Goal: Check status: Check status

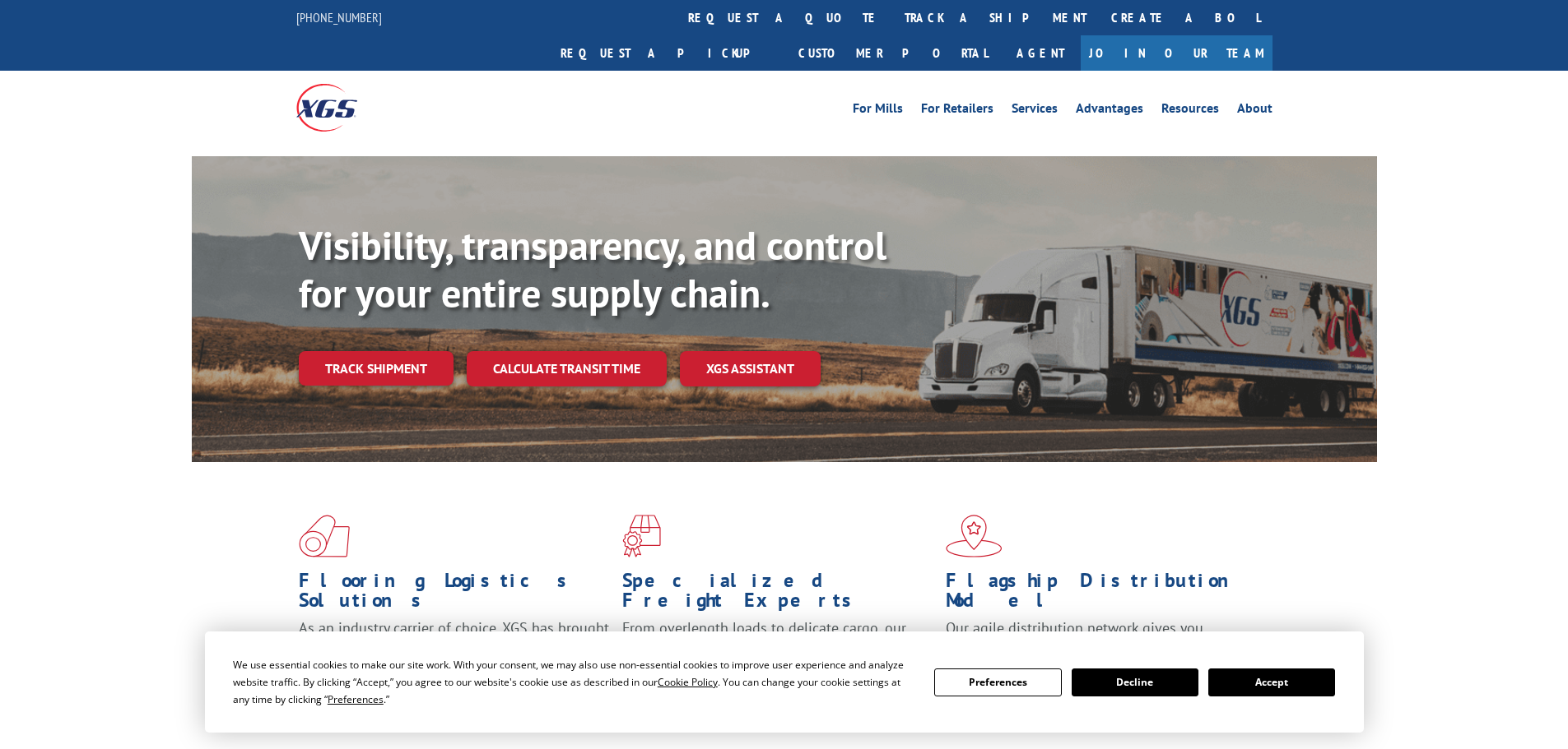
click at [379, 354] on div "Visibility, transparency, and control for your entire supply chain. Track shipm…" at bounding box center [838, 337] width 1078 height 229
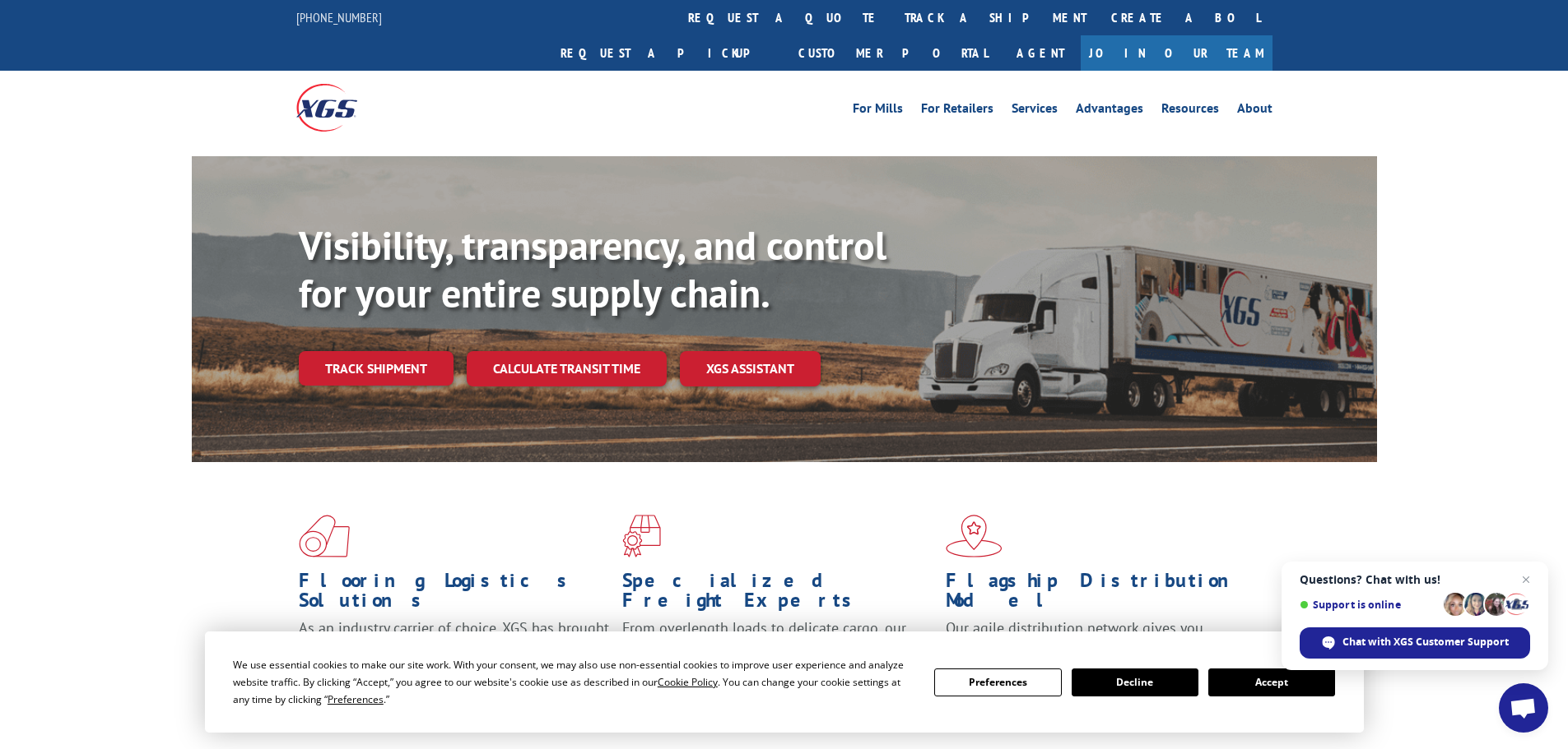
click at [1286, 686] on button "Accept" at bounding box center [1271, 683] width 127 height 28
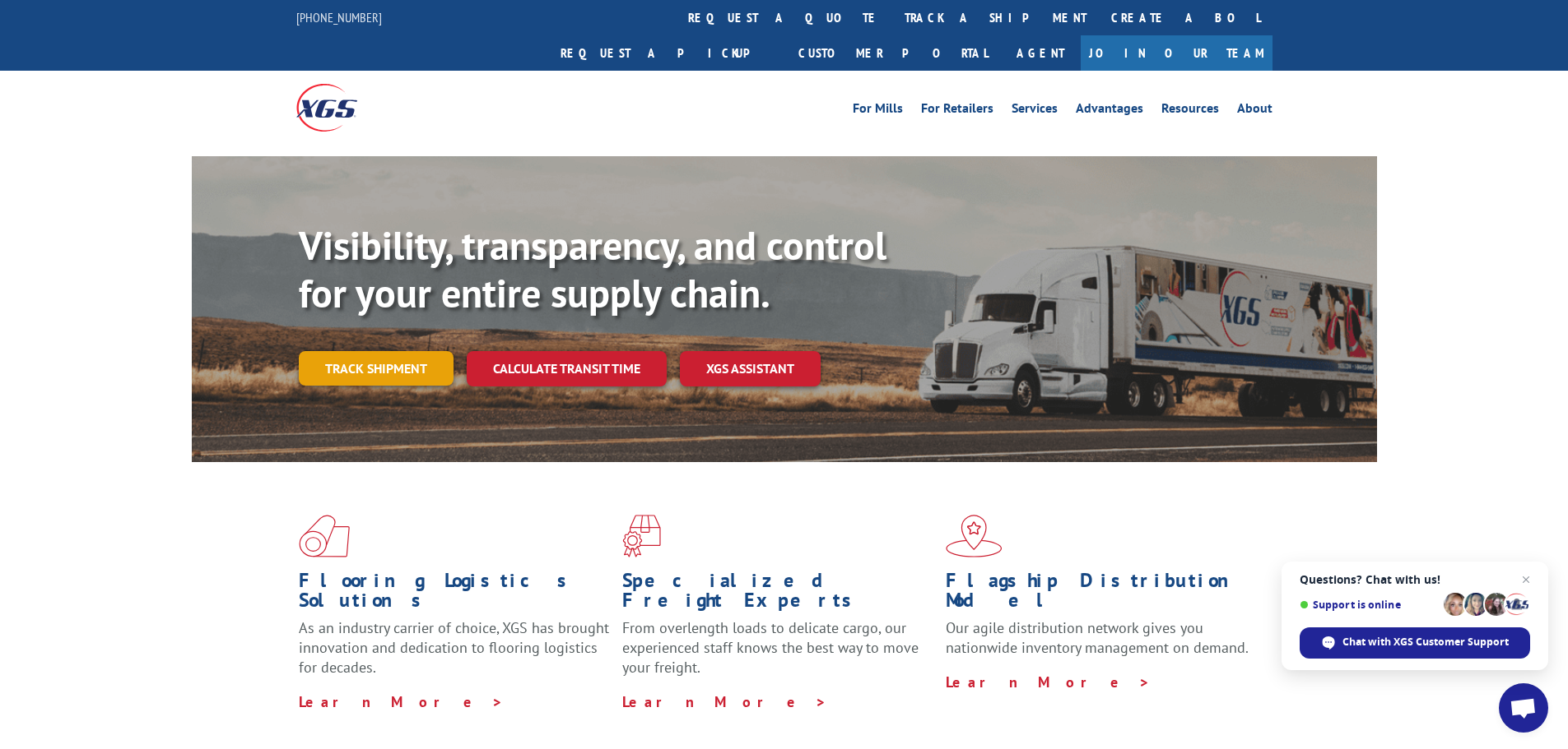
click at [397, 351] on link "Track shipment" at bounding box center [376, 368] width 155 height 35
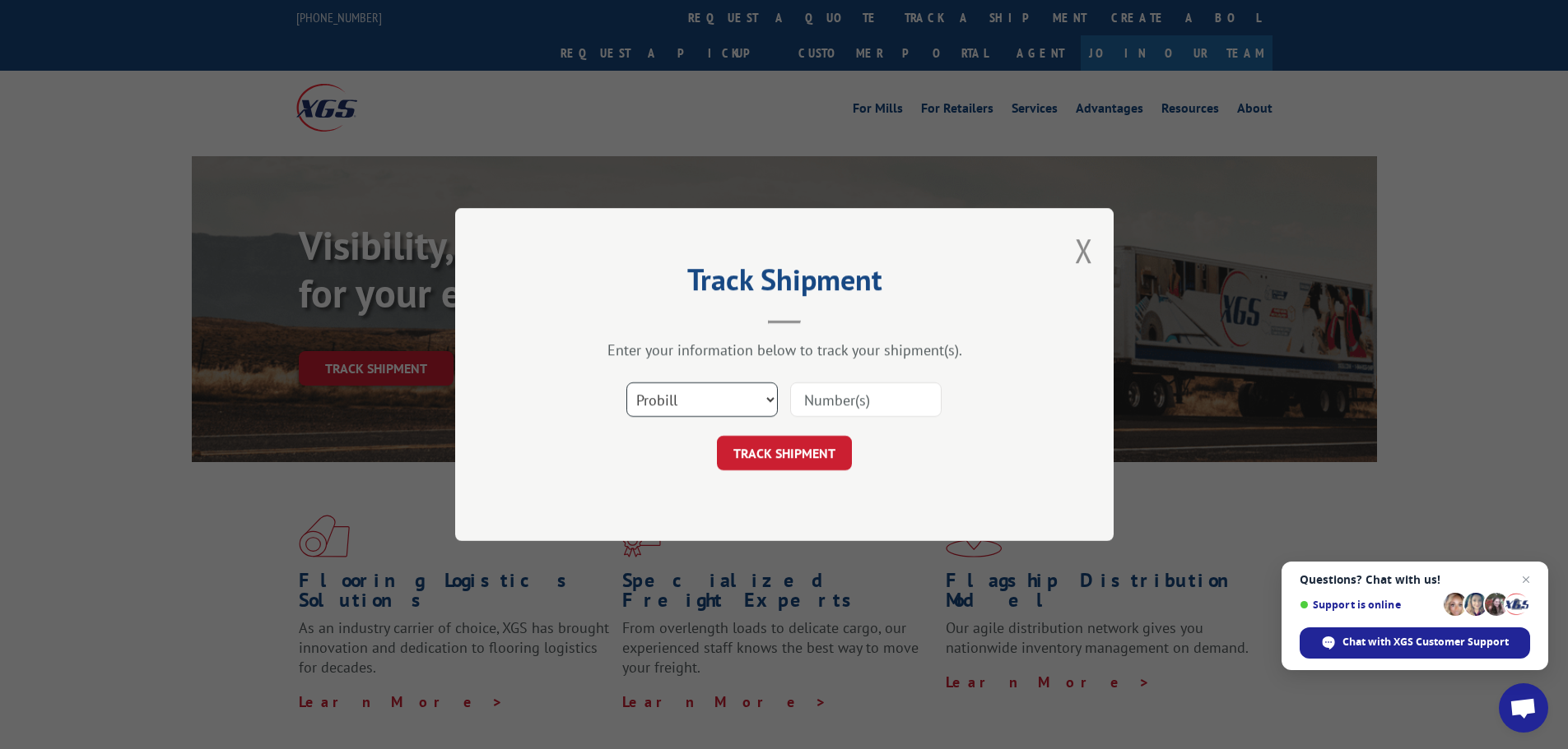
click at [725, 399] on select "Select category... Probill BOL PO" at bounding box center [702, 400] width 152 height 35
select select "bol"
click at [627, 382] on select "Select category... Probill BOL PO" at bounding box center [702, 400] width 152 height 35
click at [819, 410] on input at bounding box center [866, 400] width 152 height 35
type input "5509724"
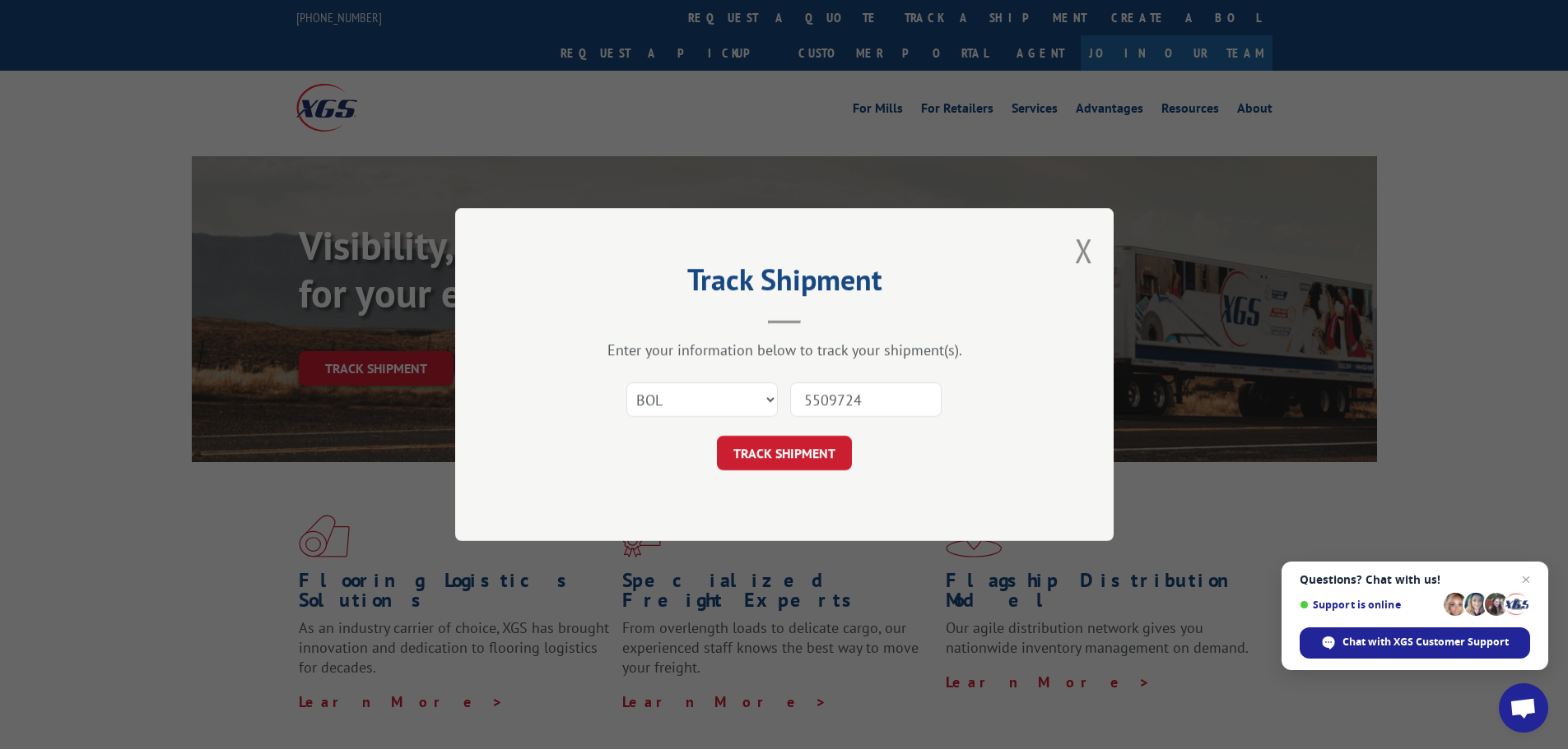
click at [716, 436] on button "TRACK SHIPMENT" at bounding box center [784, 453] width 135 height 35
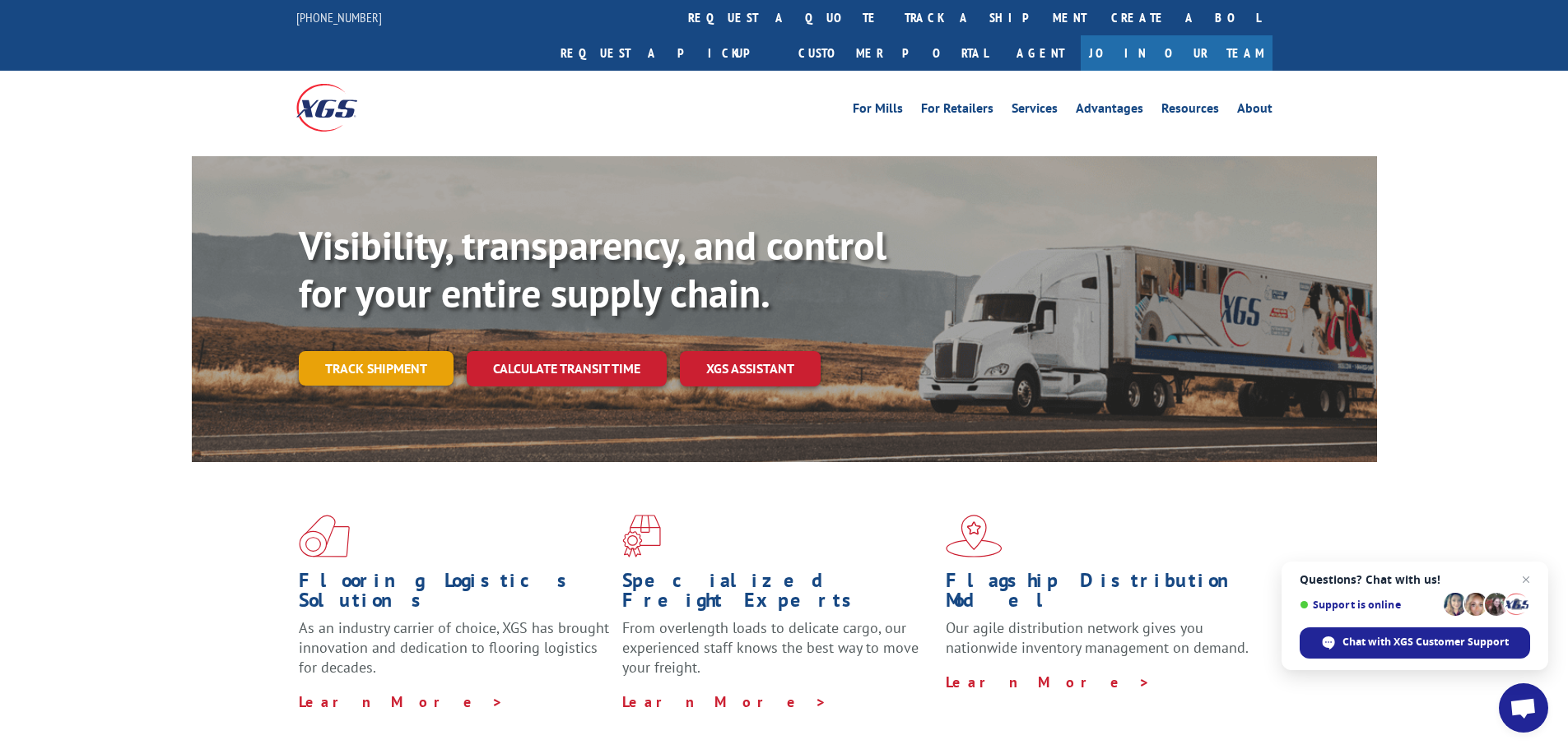
click at [402, 351] on link "Track shipment" at bounding box center [376, 368] width 155 height 35
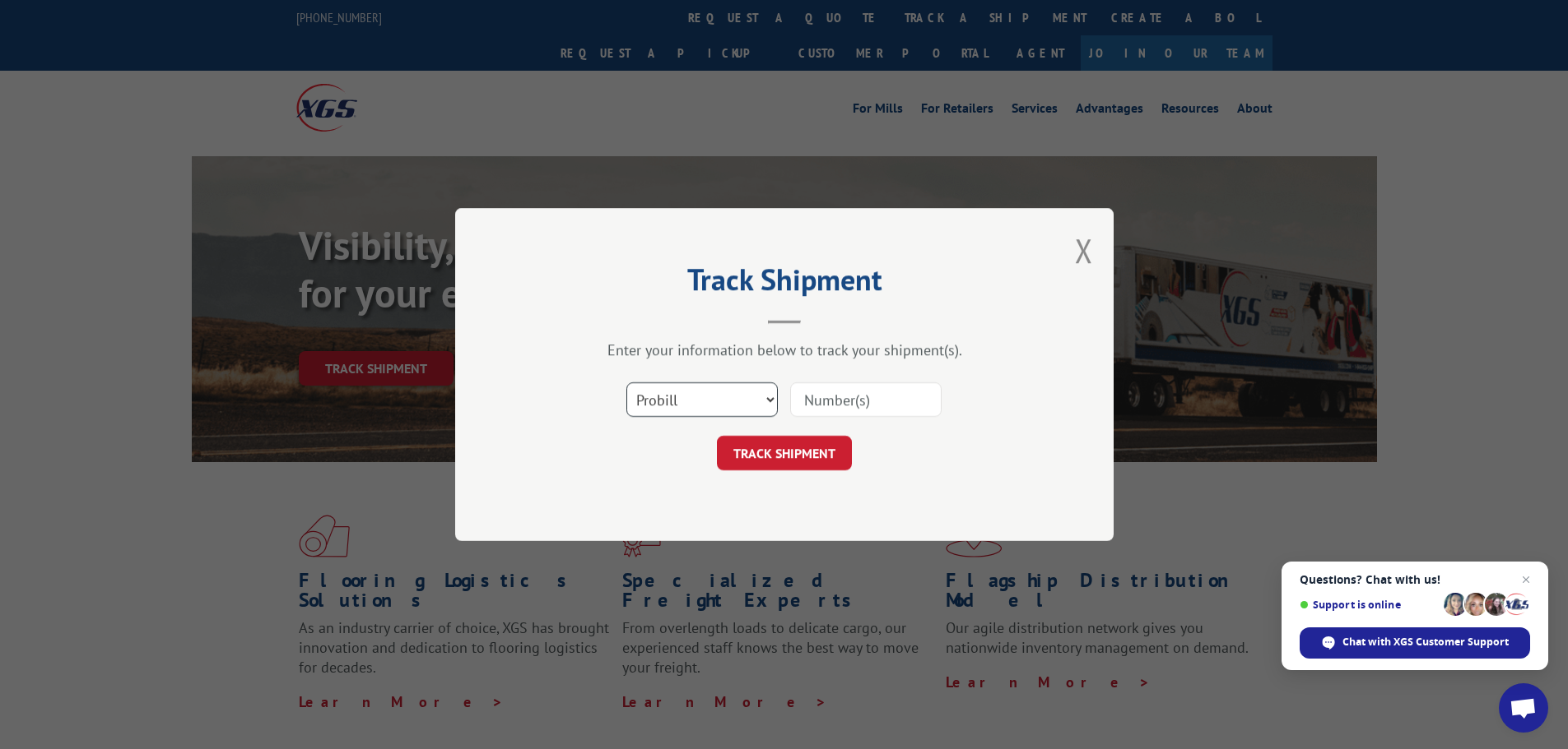
click at [697, 391] on select "Select category... Probill BOL PO" at bounding box center [702, 400] width 152 height 35
select select "bol"
click at [627, 382] on select "Select category... Probill BOL PO" at bounding box center [702, 400] width 152 height 35
click at [848, 397] on input at bounding box center [866, 400] width 152 height 35
type input "5624667"
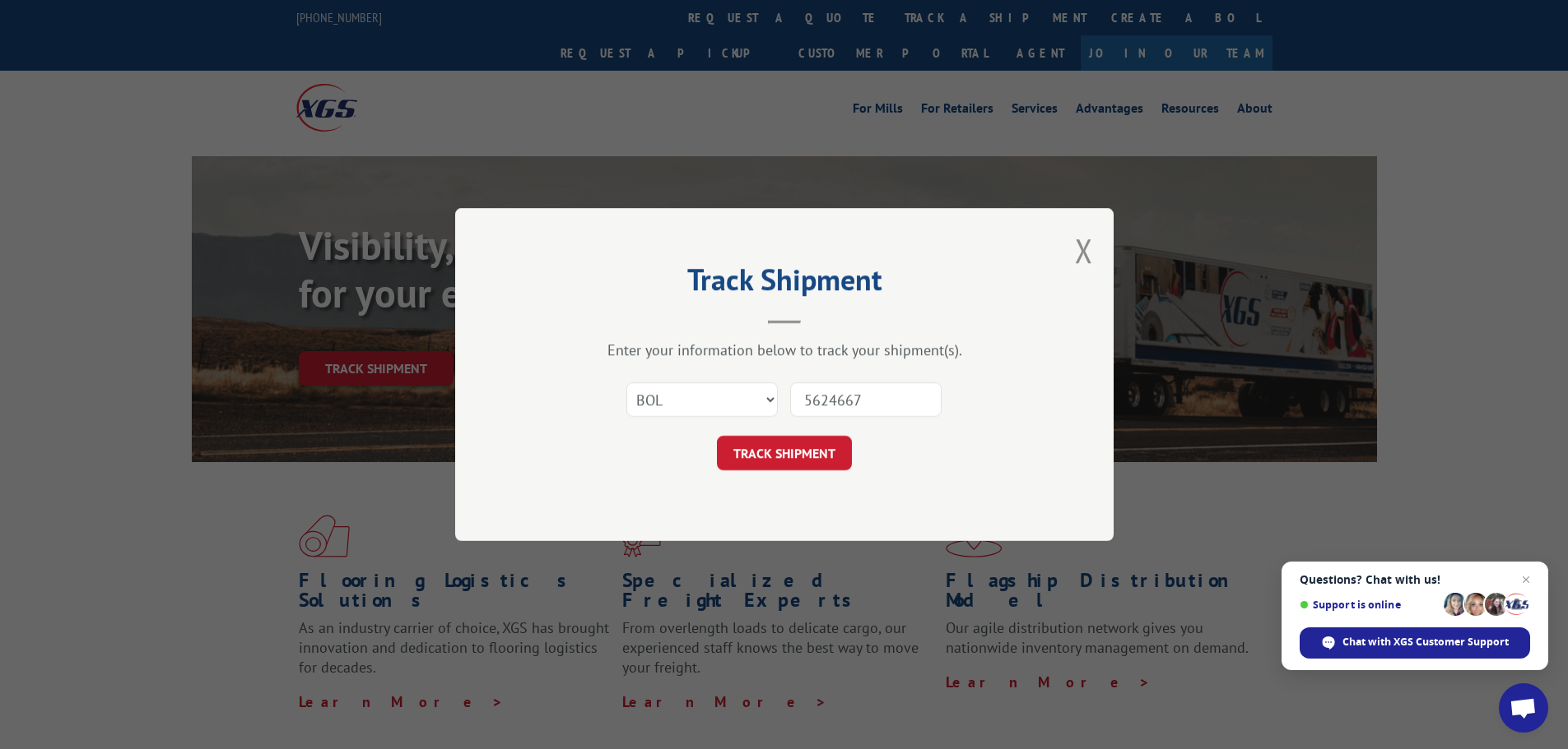
click button "TRACK SHIPMENT" at bounding box center [784, 453] width 135 height 35
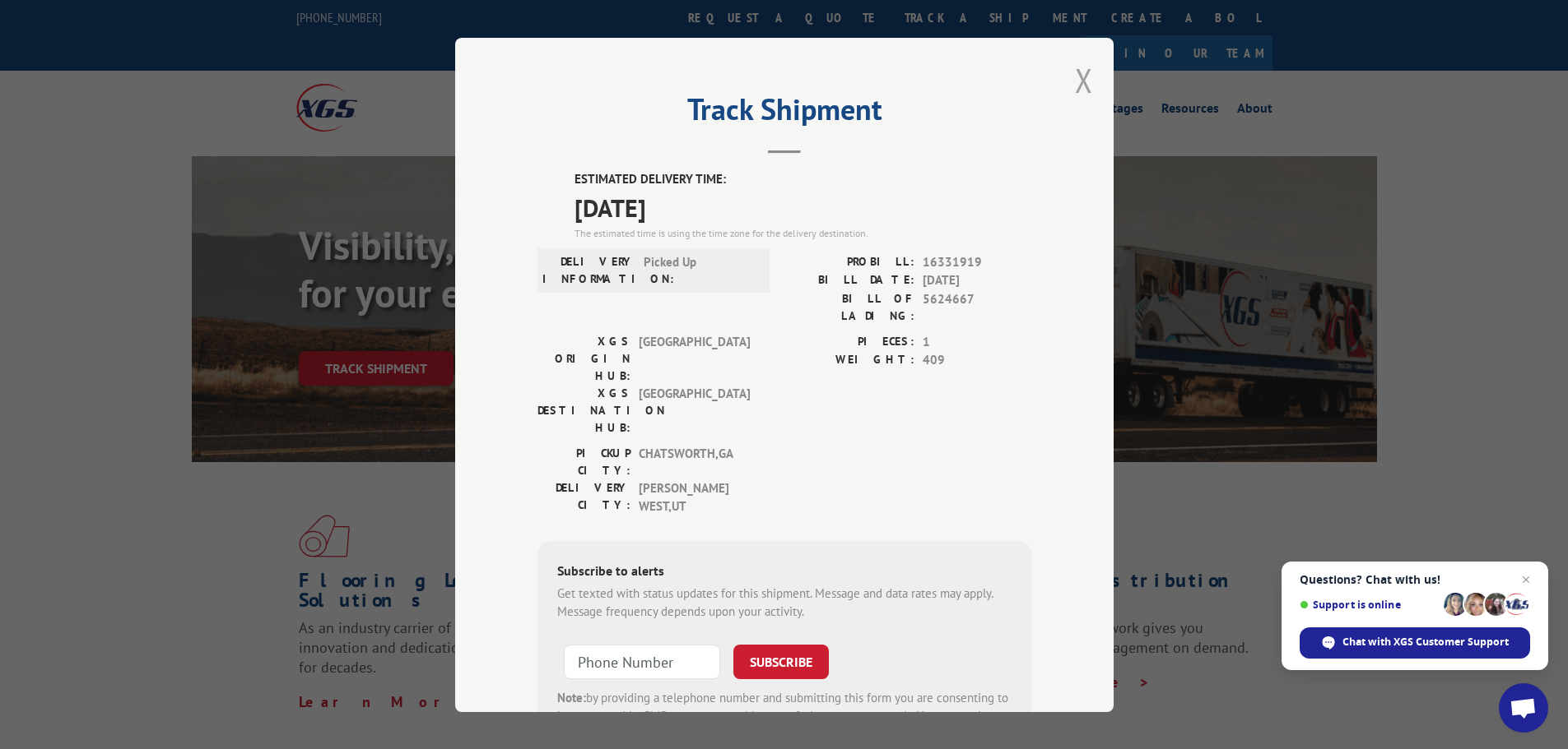
click at [1078, 79] on button "Close modal" at bounding box center [1084, 80] width 18 height 44
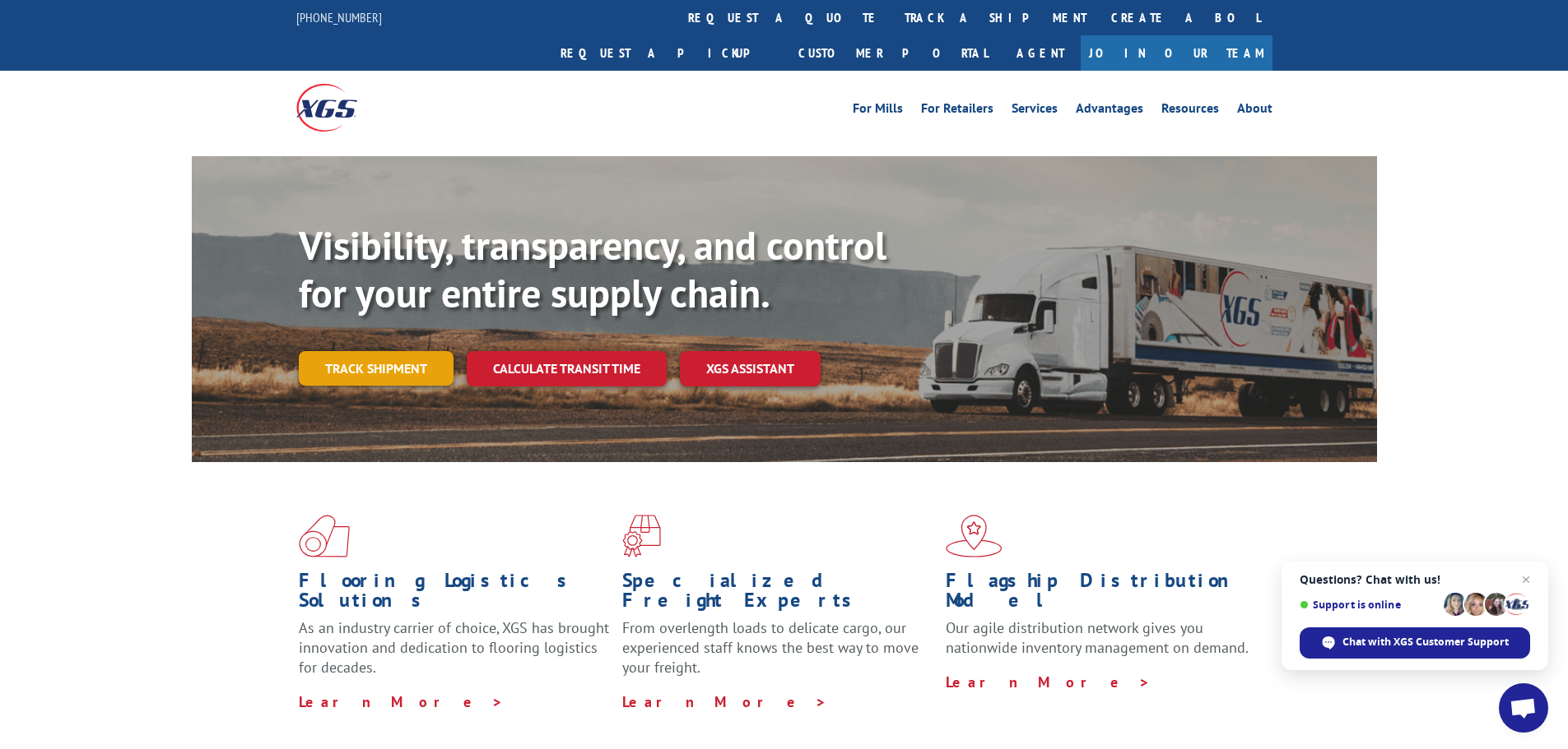
click at [356, 351] on link "Track shipment" at bounding box center [376, 368] width 155 height 35
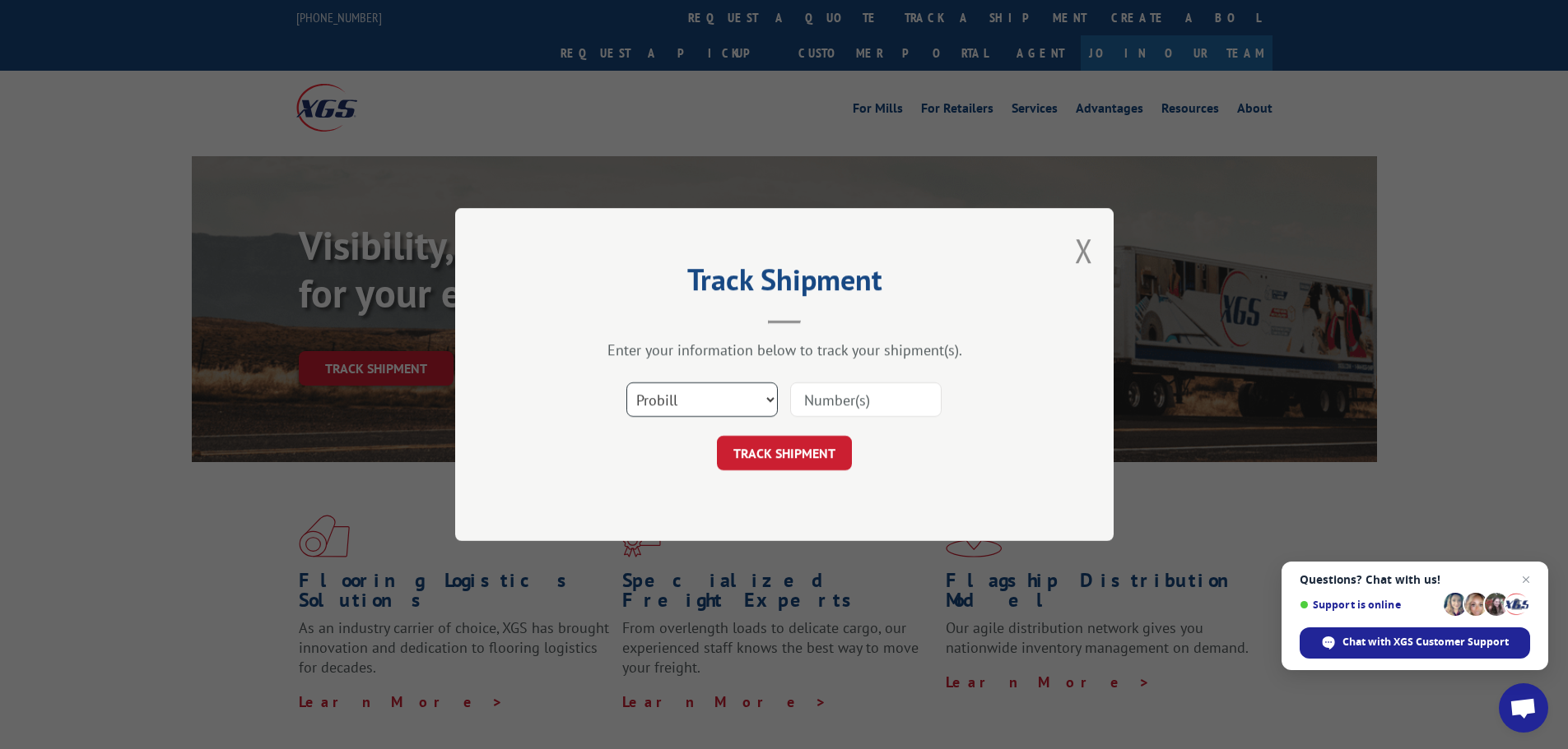
click at [668, 397] on select "Select category... Probill BOL PO" at bounding box center [702, 400] width 152 height 35
select select "bol"
click at [627, 382] on select "Select category... Probill BOL PO" at bounding box center [702, 400] width 152 height 35
click at [847, 401] on input at bounding box center [866, 400] width 152 height 35
type input "7069182"
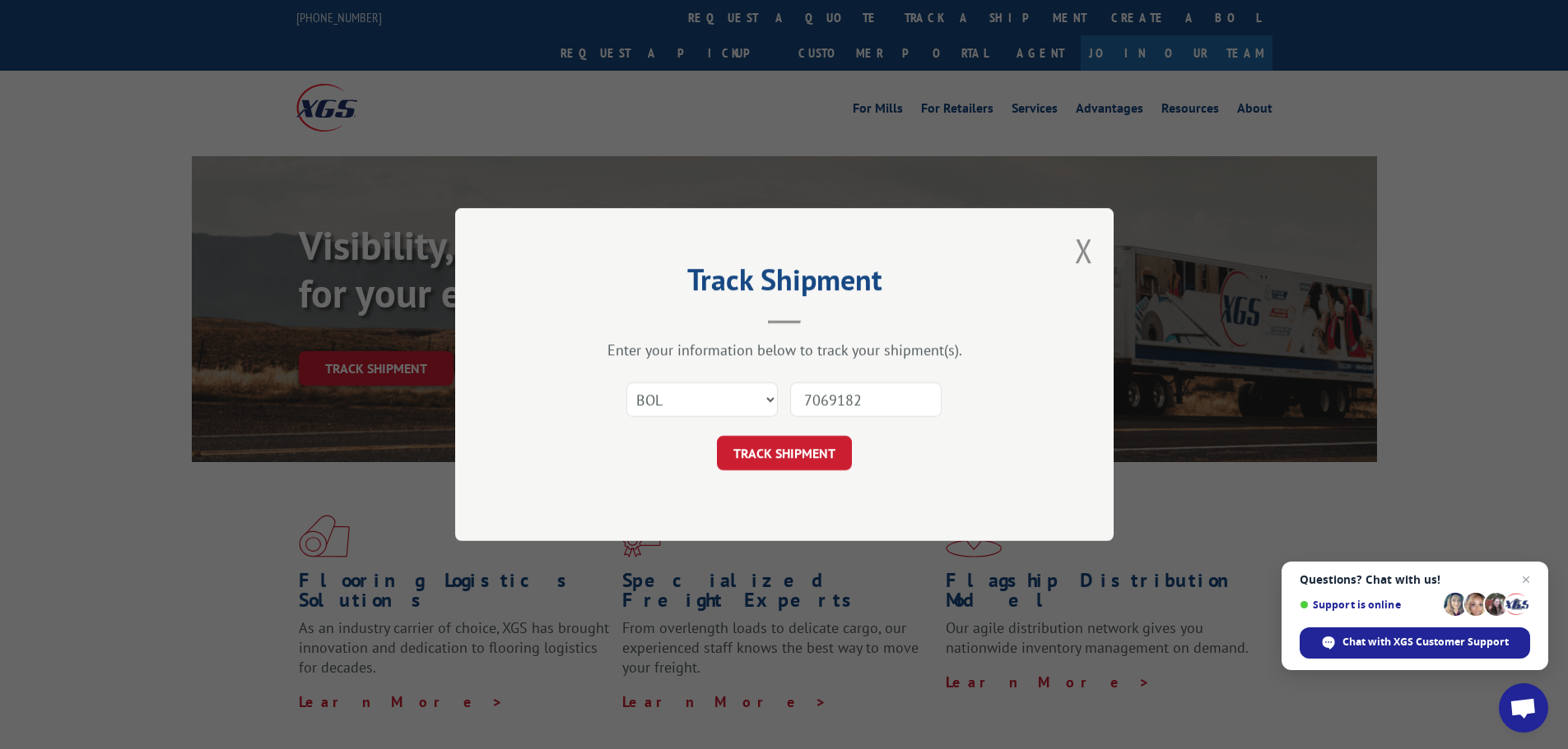
click at [716, 436] on button "TRACK SHIPMENT" at bounding box center [784, 453] width 135 height 35
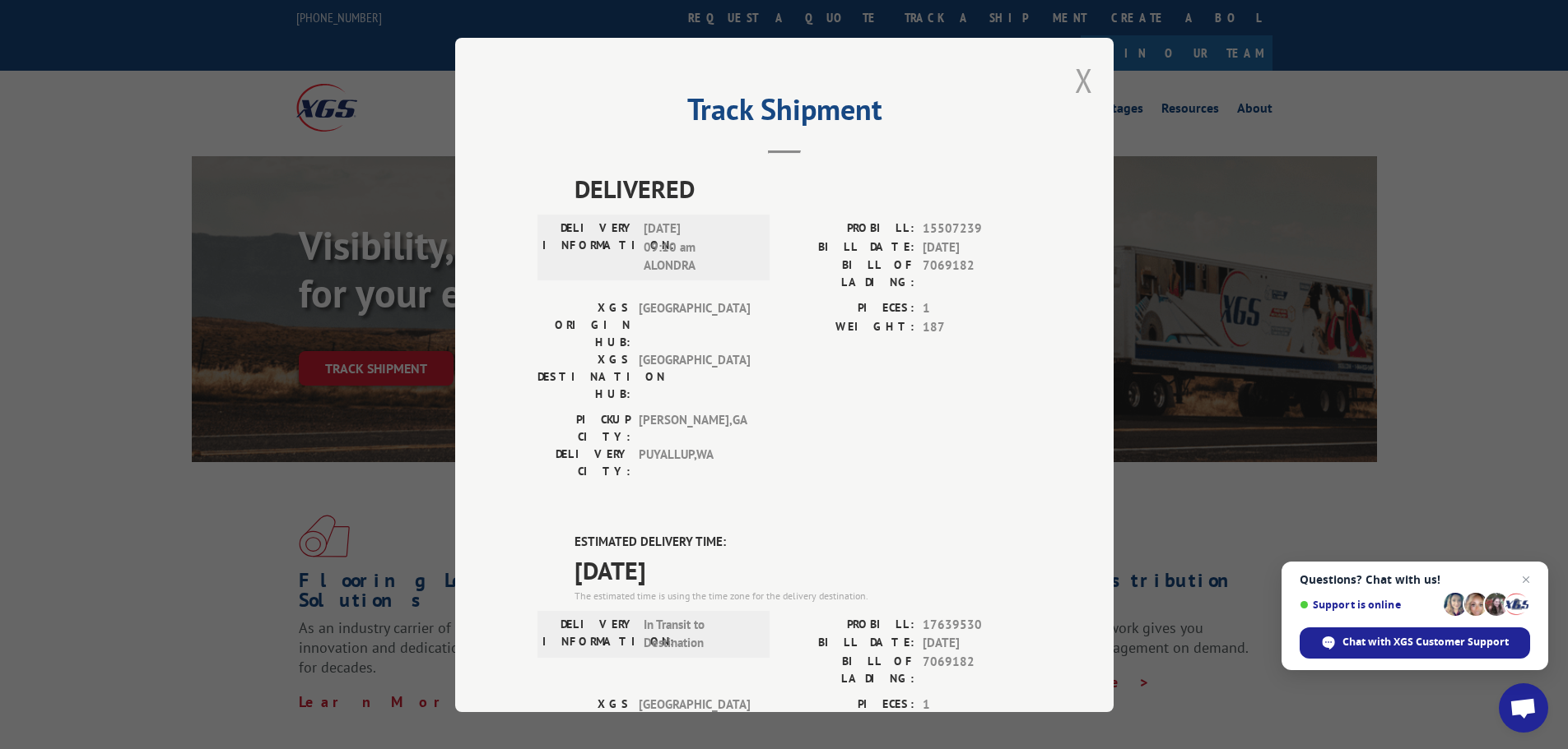
click at [1076, 80] on button "Close modal" at bounding box center [1084, 80] width 18 height 44
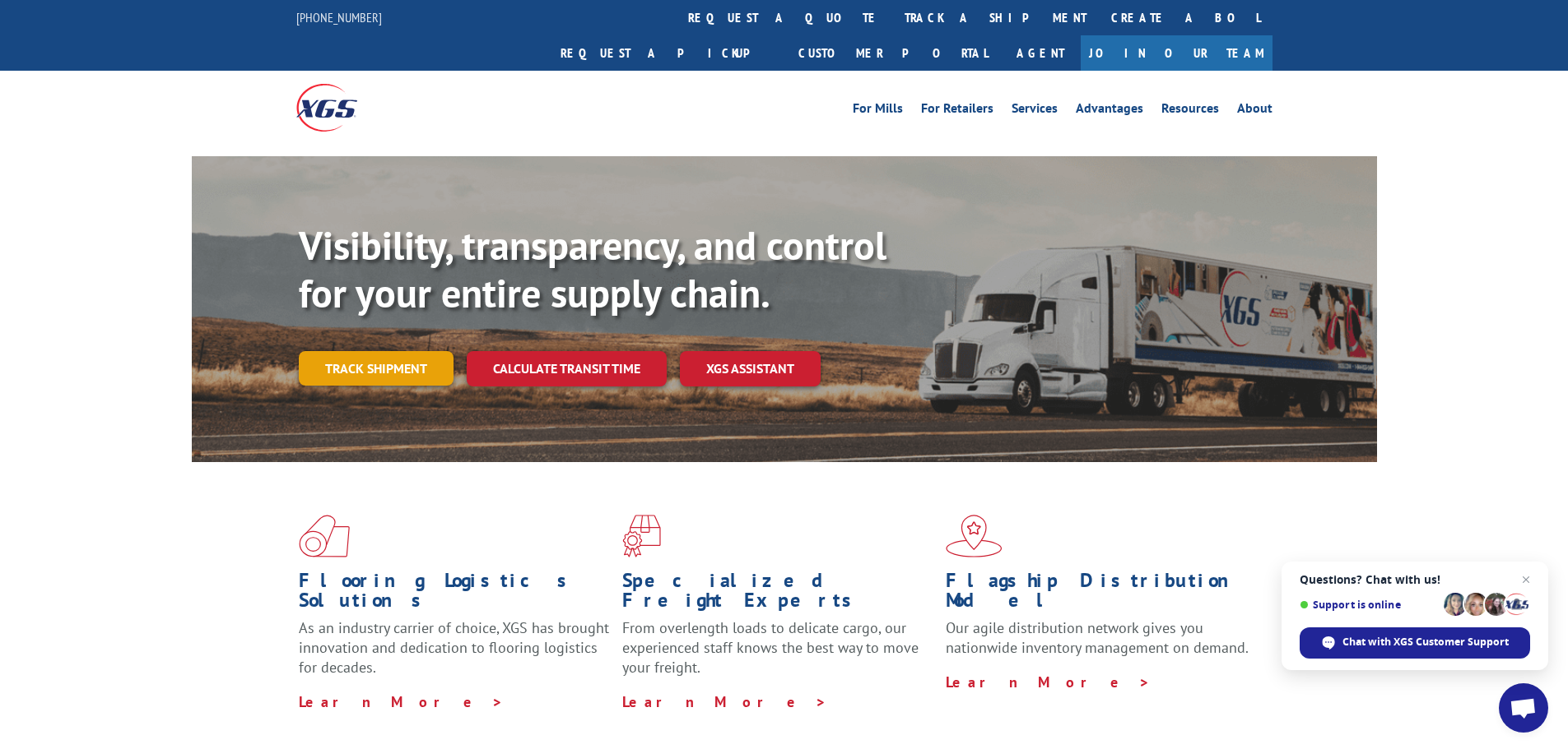
click at [377, 351] on link "Track shipment" at bounding box center [376, 368] width 155 height 35
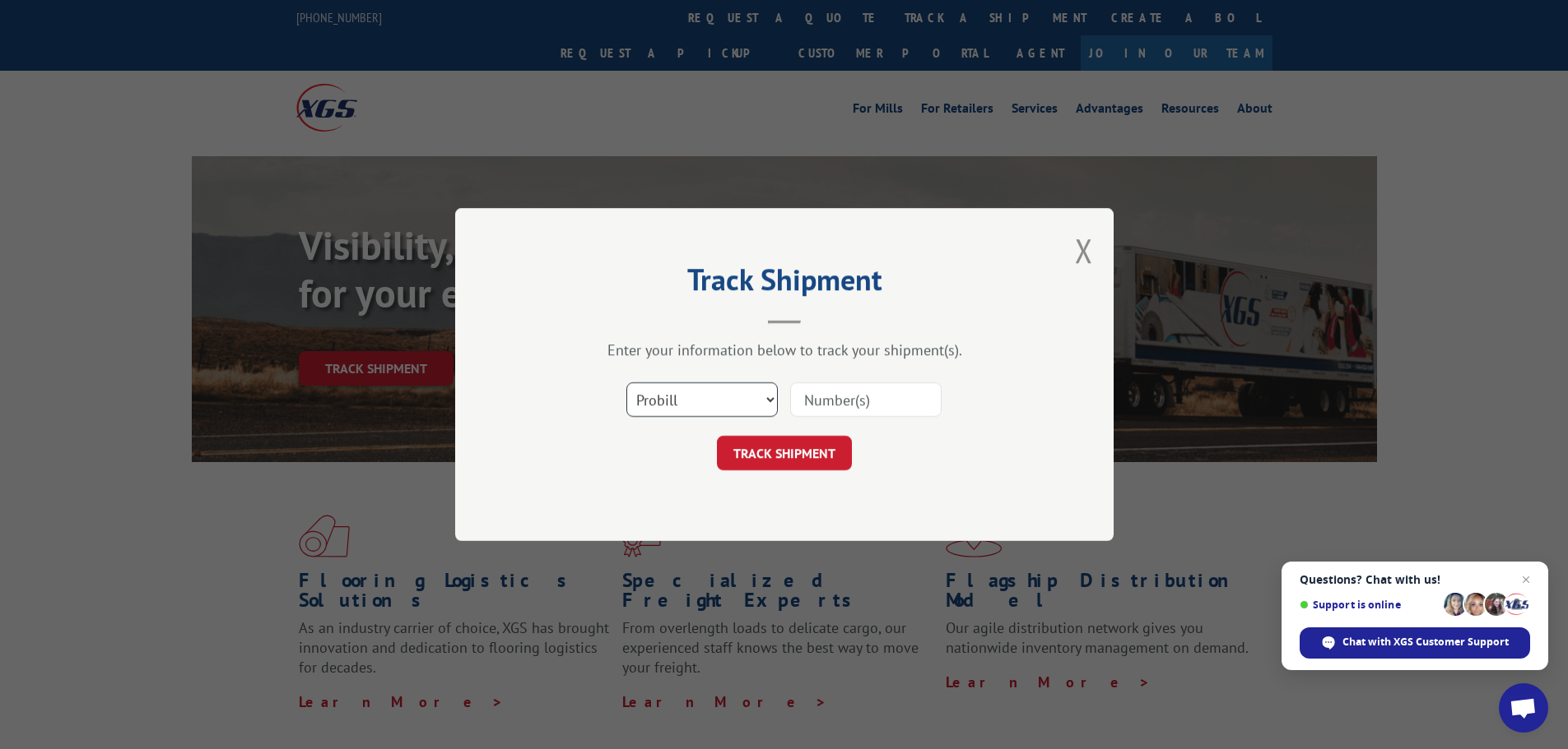
click at [707, 405] on select "Select category... Probill BOL PO" at bounding box center [702, 400] width 152 height 35
select select "bol"
click at [627, 382] on select "Select category... Probill BOL PO" at bounding box center [702, 400] width 152 height 35
click at [857, 400] on input at bounding box center [866, 400] width 152 height 35
type input "5624668"
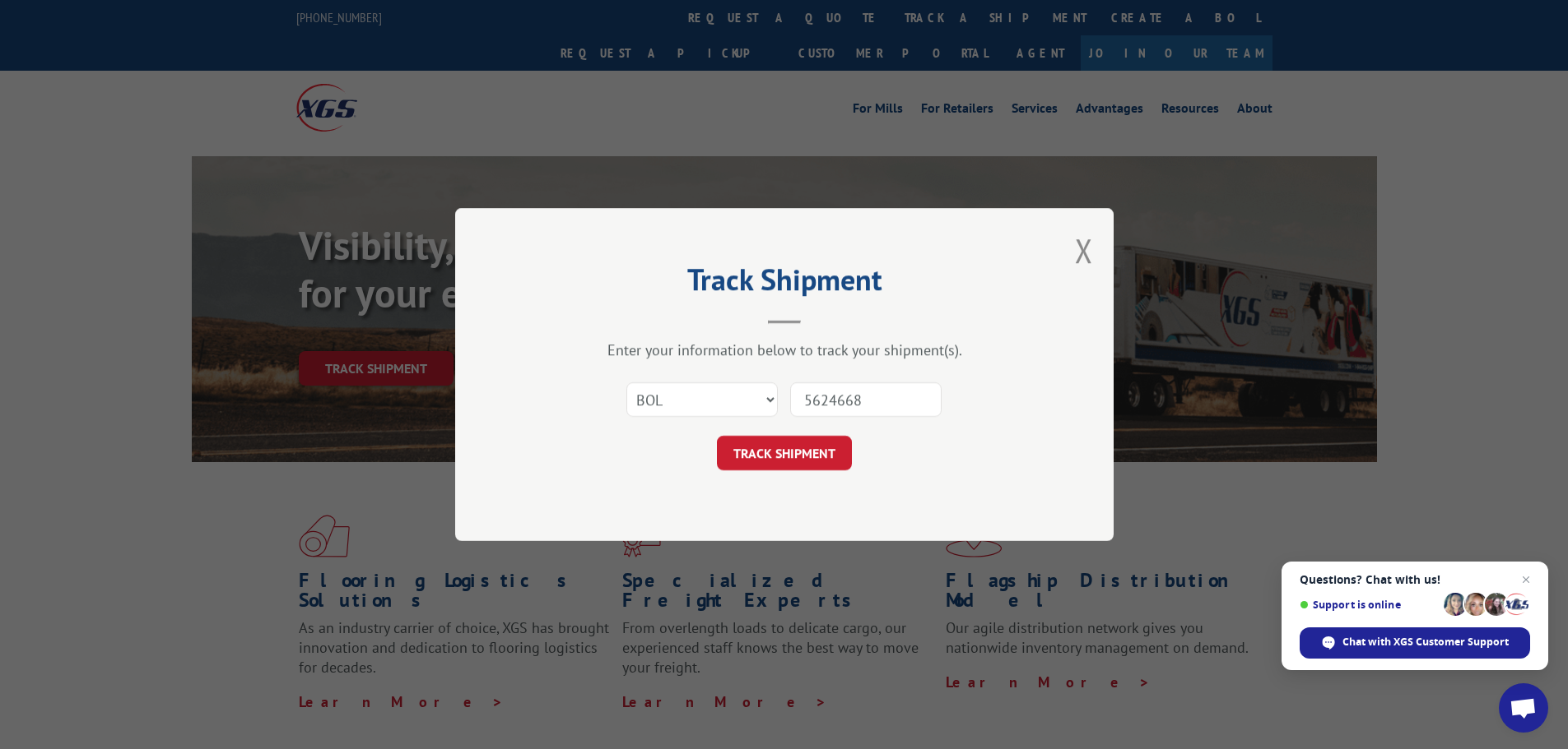
click at [716, 436] on button "TRACK SHIPMENT" at bounding box center [784, 453] width 135 height 35
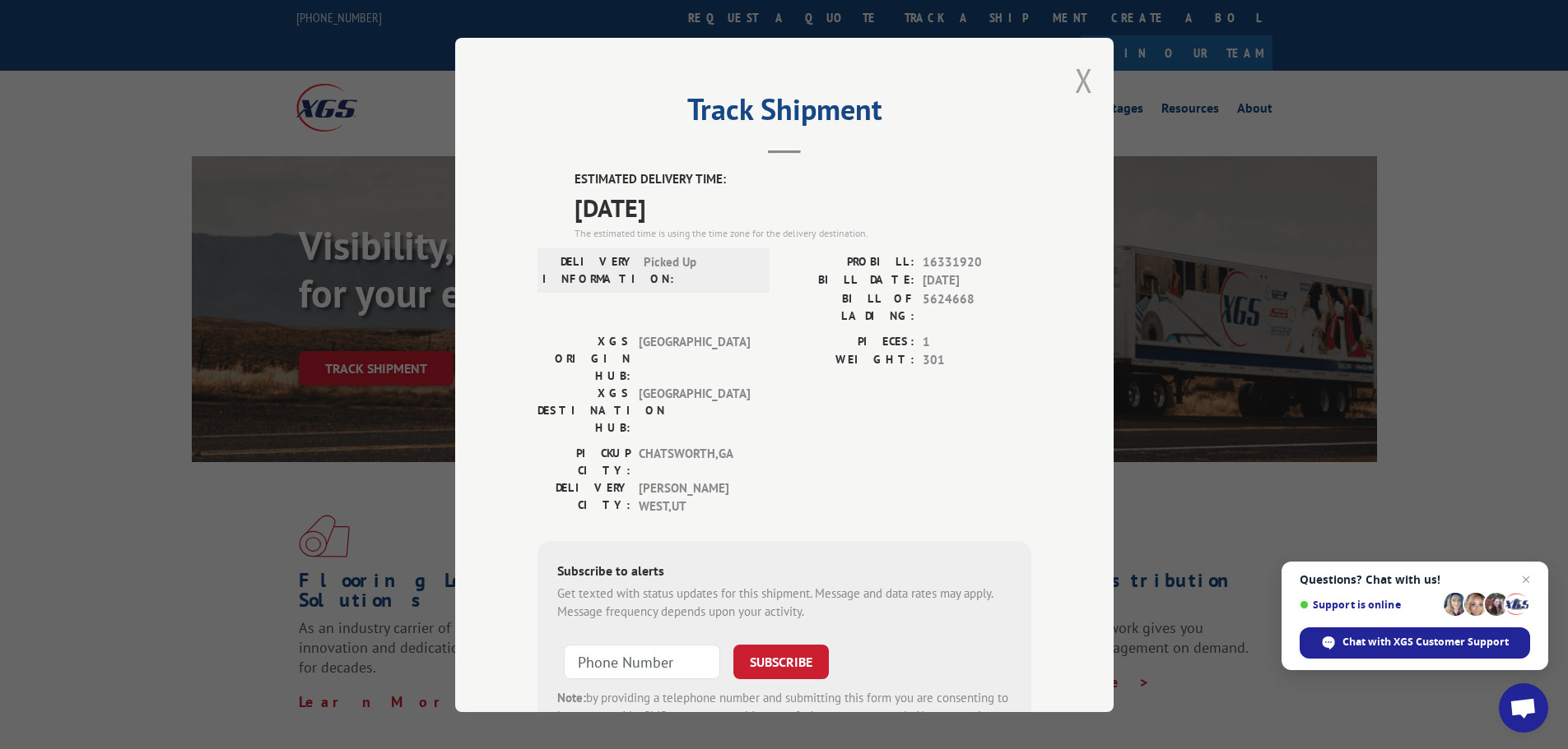
click at [1075, 79] on button "Close modal" at bounding box center [1084, 80] width 18 height 44
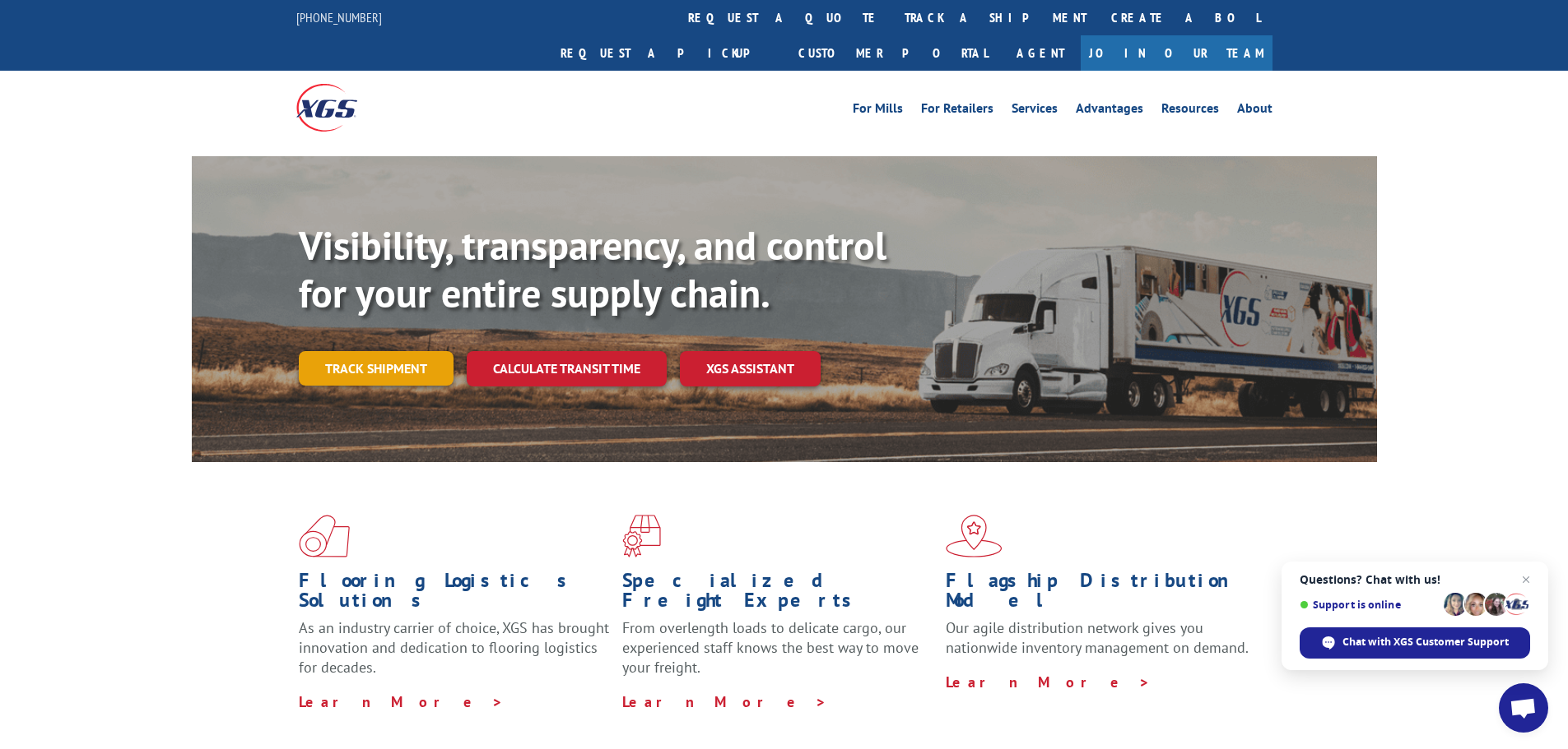
click at [403, 351] on link "Track shipment" at bounding box center [376, 368] width 155 height 35
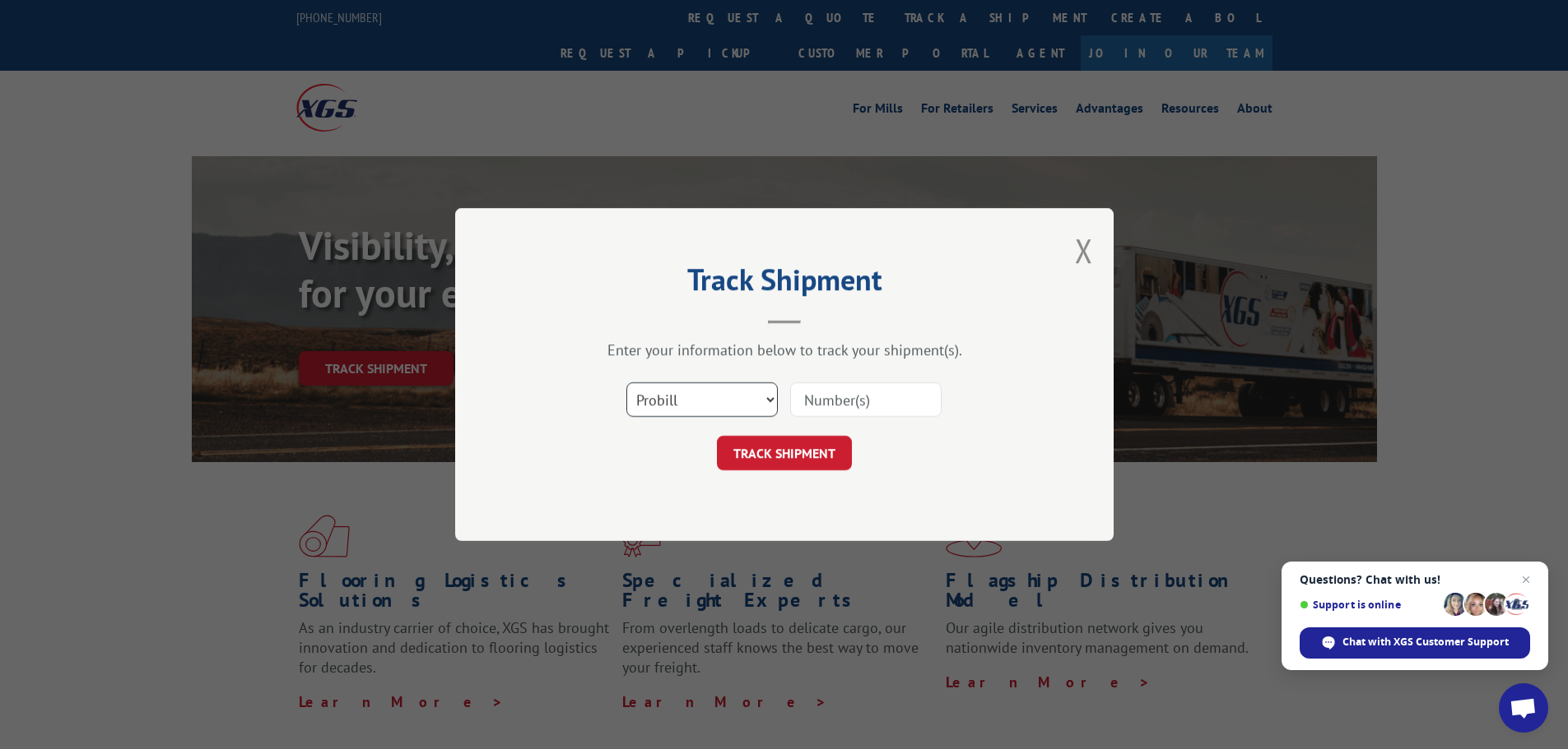
click at [708, 406] on select "Select category... Probill BOL PO" at bounding box center [702, 400] width 152 height 35
select select "bol"
click at [627, 382] on select "Select category... Probill BOL PO" at bounding box center [702, 400] width 152 height 35
click at [847, 398] on input at bounding box center [866, 400] width 152 height 35
type input "5624666"
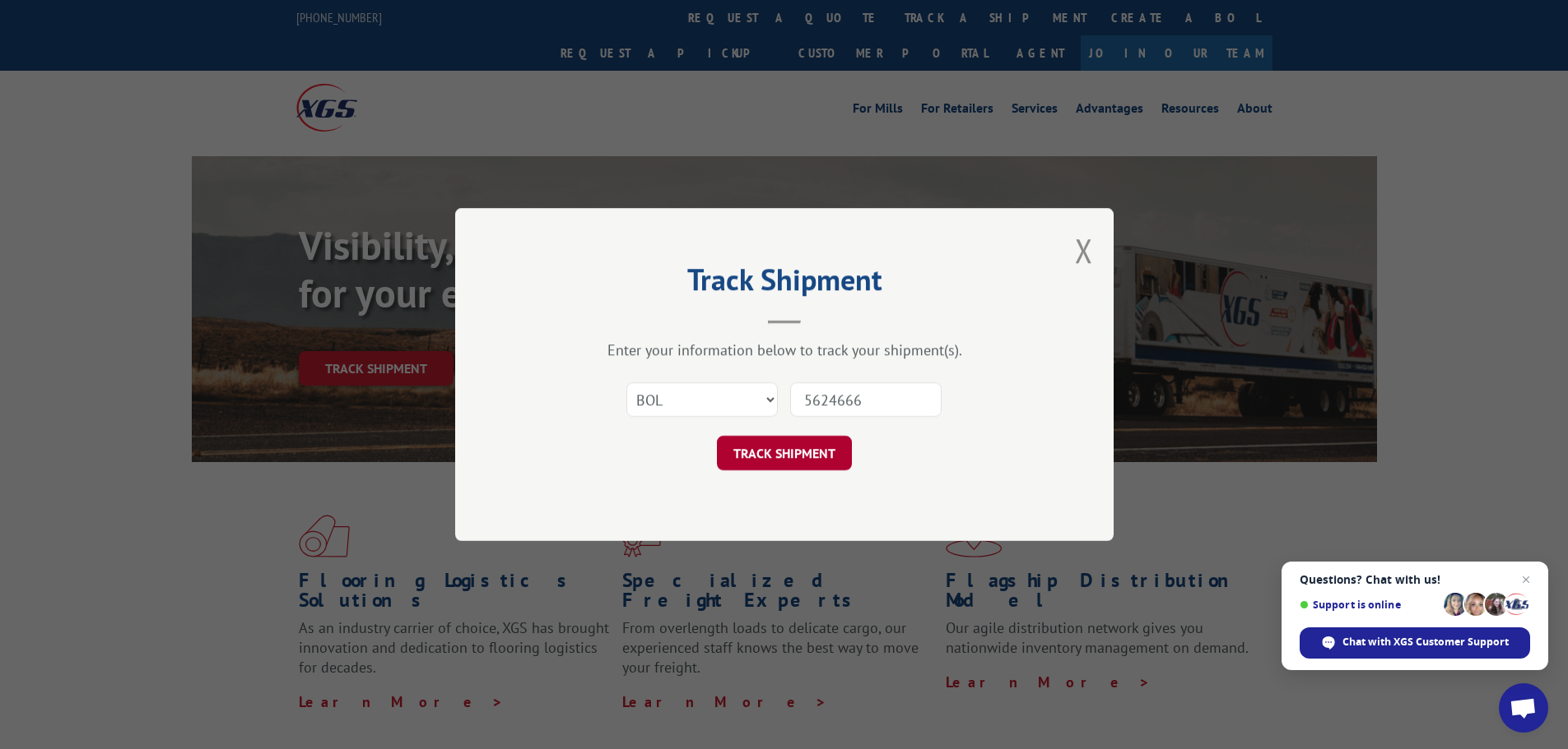
click at [805, 454] on button "TRACK SHIPMENT" at bounding box center [784, 453] width 135 height 35
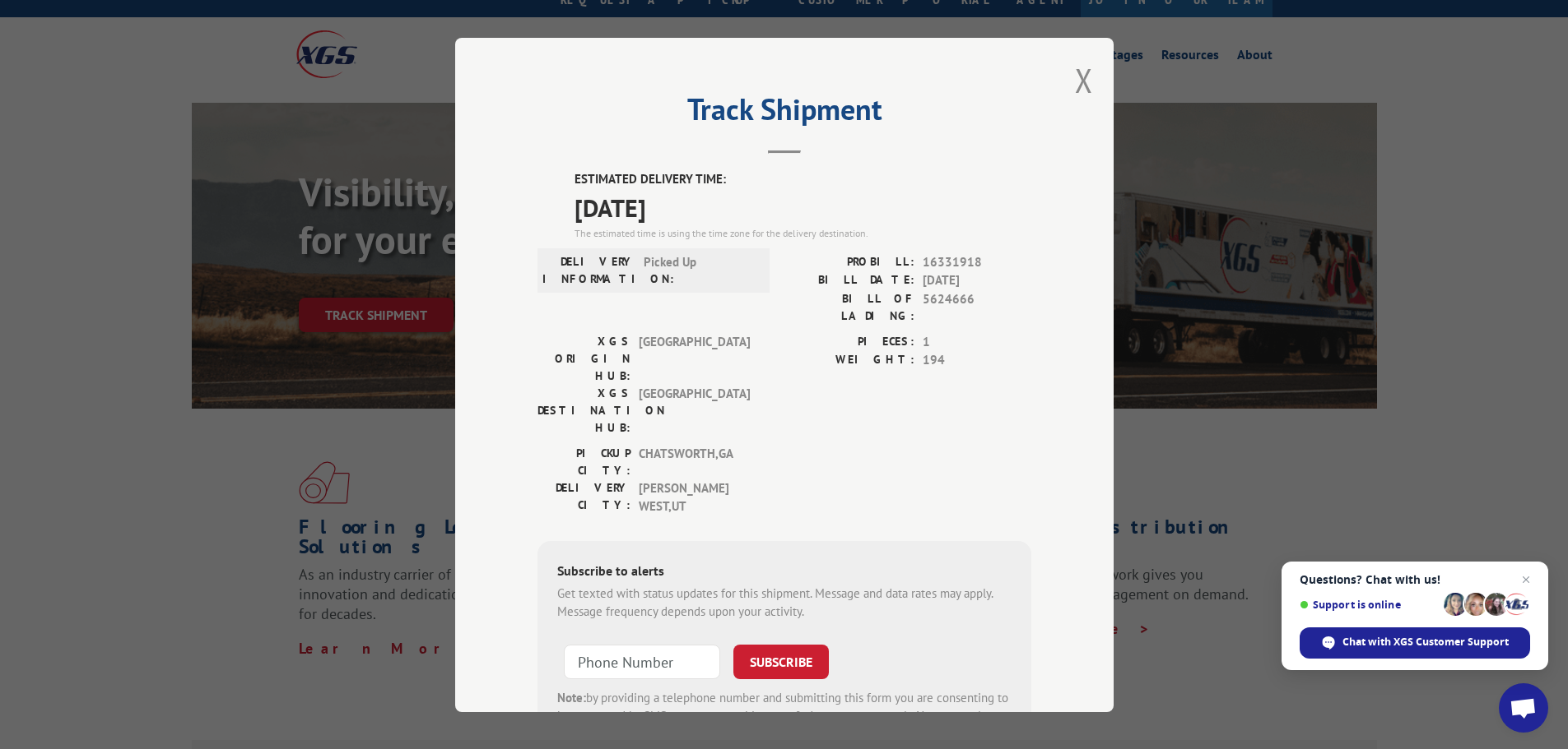
scroll to position [82, 0]
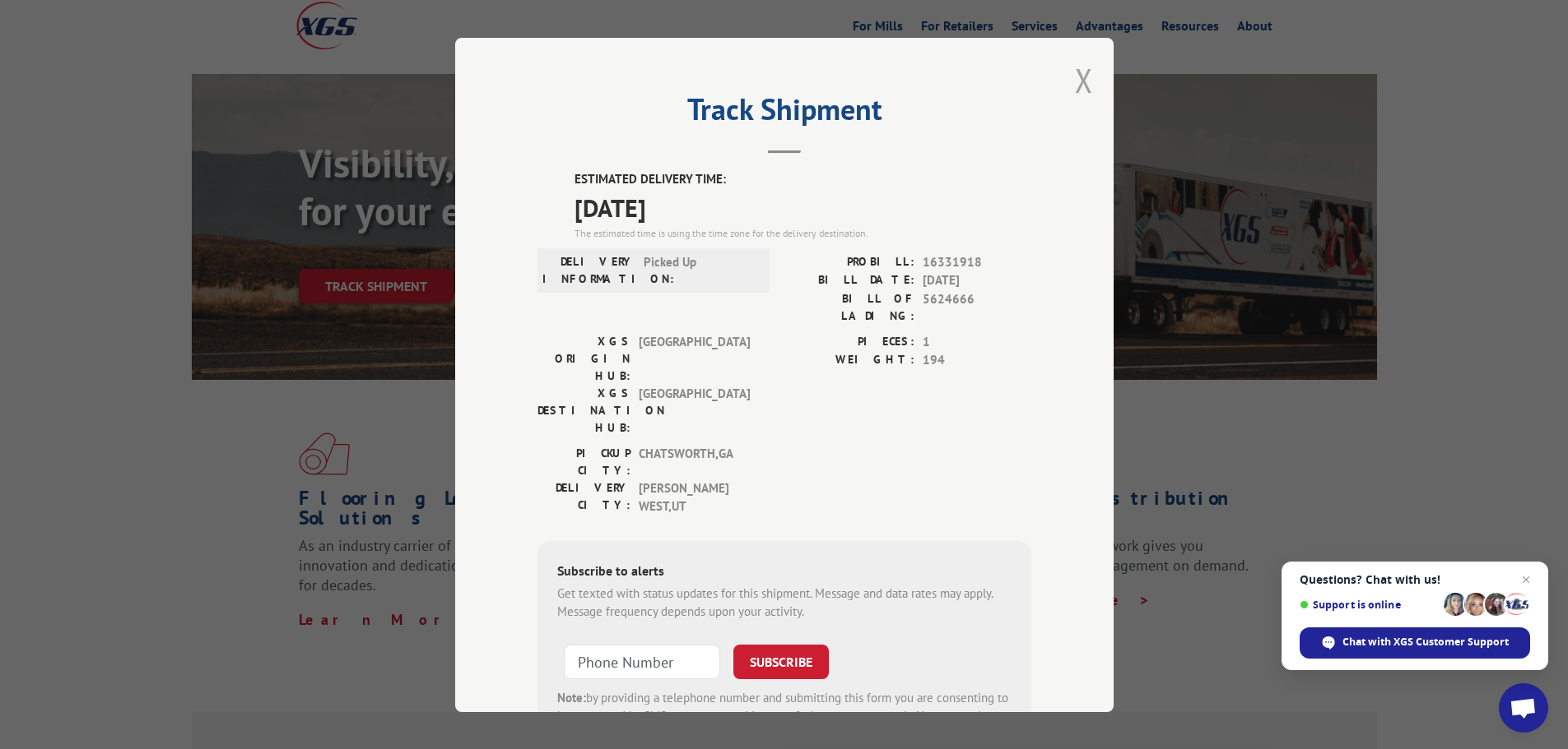
click at [1075, 72] on button "Close modal" at bounding box center [1084, 80] width 18 height 44
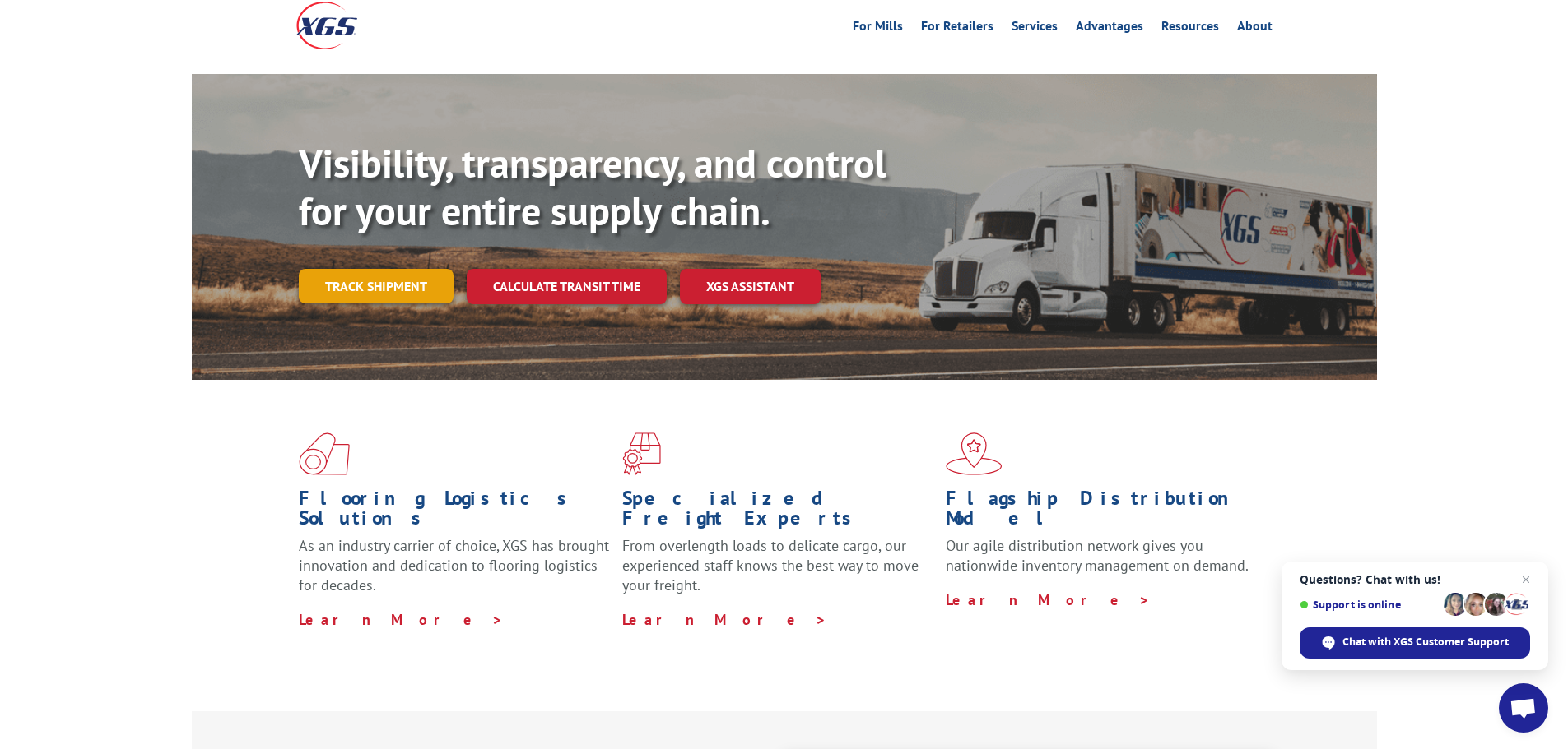
click at [377, 269] on link "Track shipment" at bounding box center [376, 286] width 155 height 35
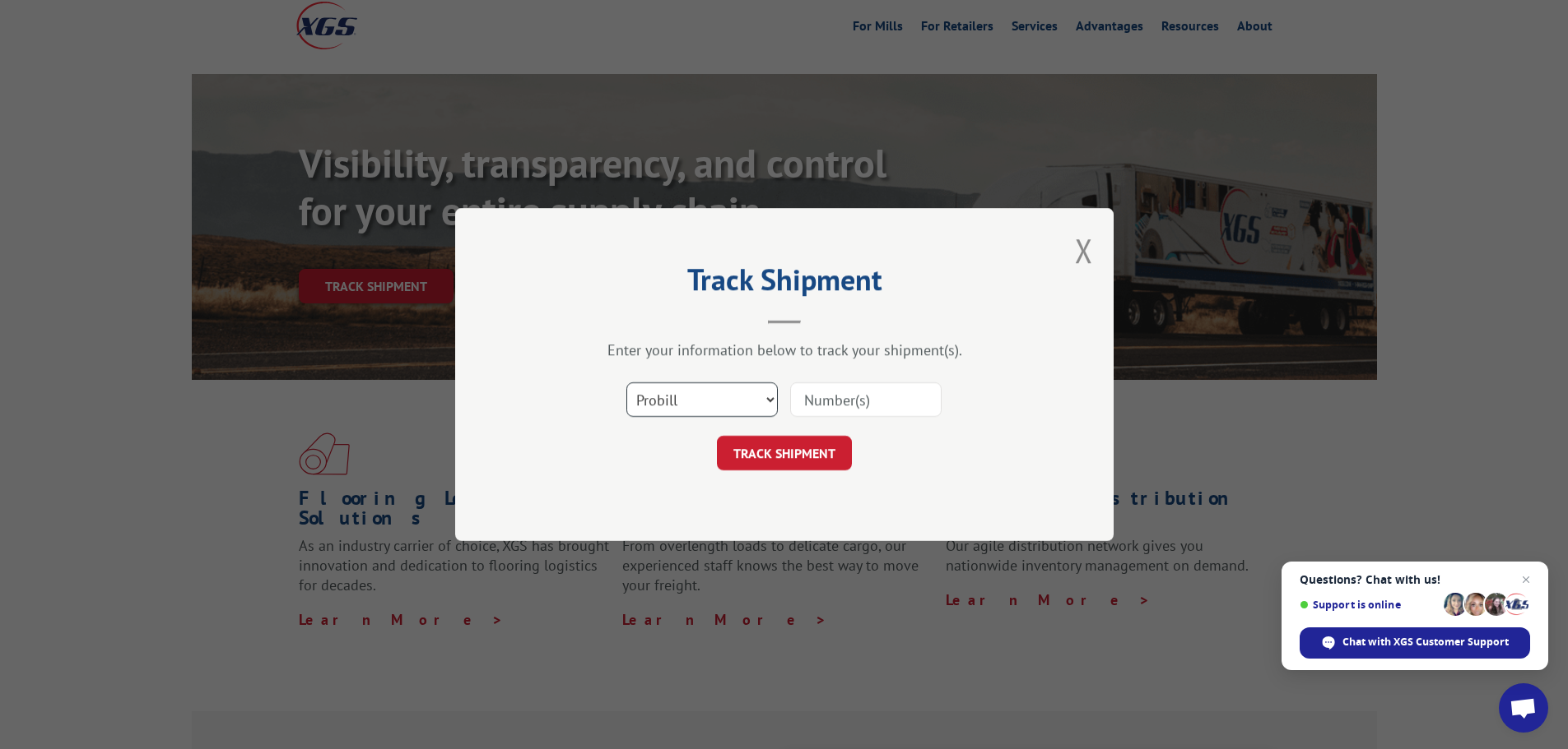
click at [698, 400] on select "Select category... Probill BOL PO" at bounding box center [702, 400] width 152 height 35
select select "bol"
click at [627, 382] on select "Select category... Probill BOL PO" at bounding box center [702, 400] width 152 height 35
click at [819, 400] on input at bounding box center [866, 400] width 152 height 35
type input "7072670"
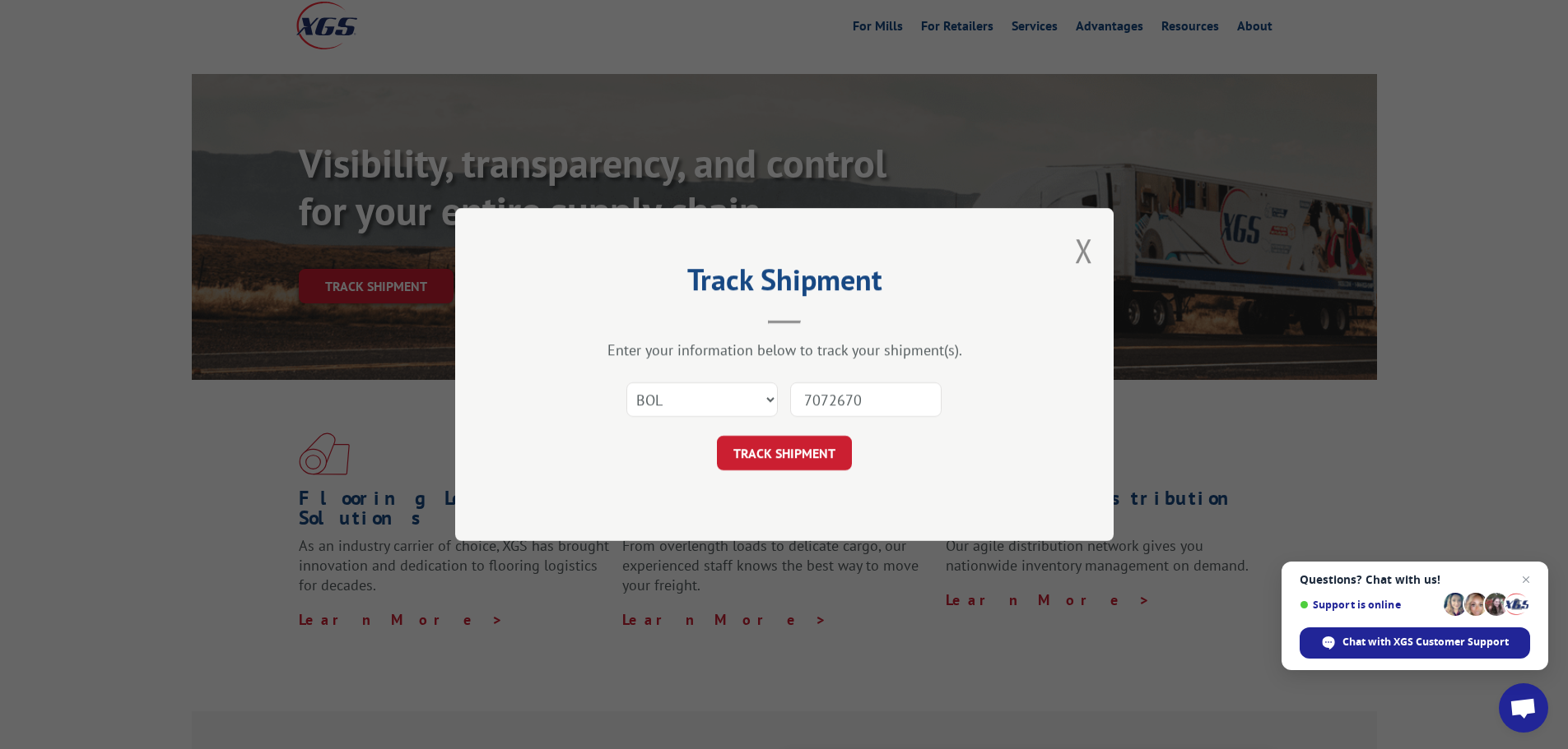
click at [716, 436] on button "TRACK SHIPMENT" at bounding box center [784, 453] width 135 height 35
